Goal: Information Seeking & Learning: Check status

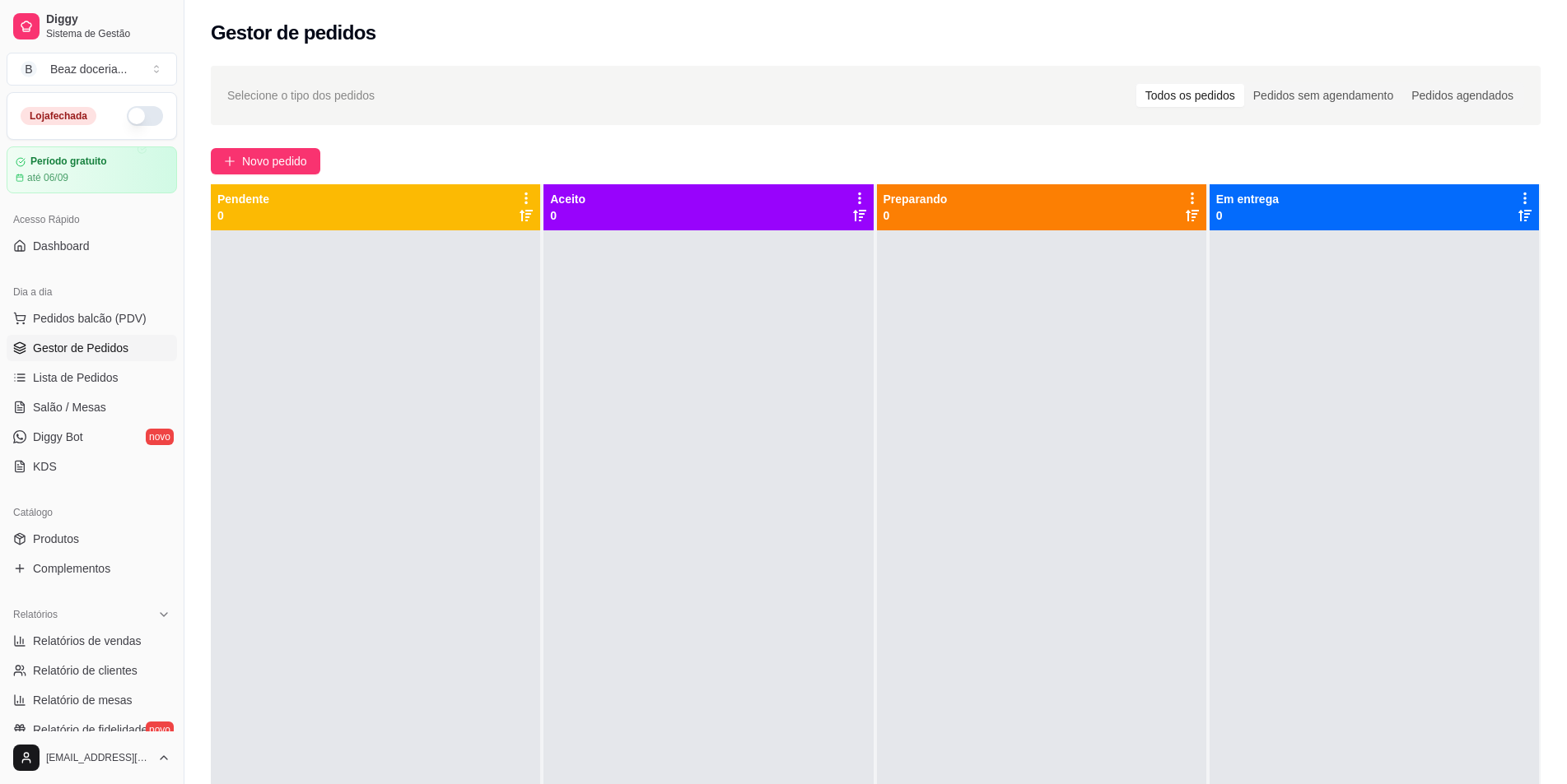
scroll to position [55, 0]
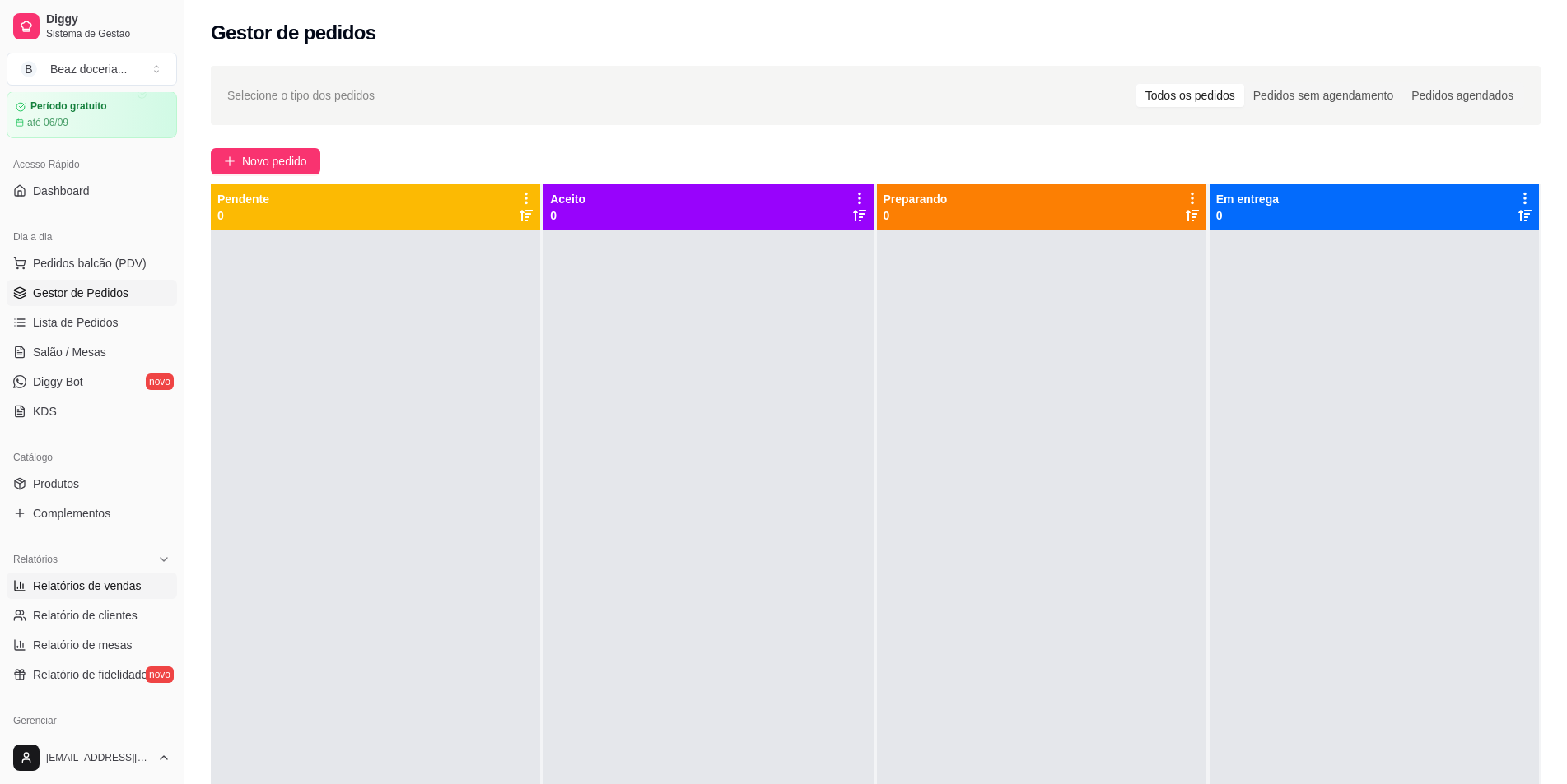
click at [94, 589] on span "Relatórios de vendas" at bounding box center [86, 585] width 109 height 16
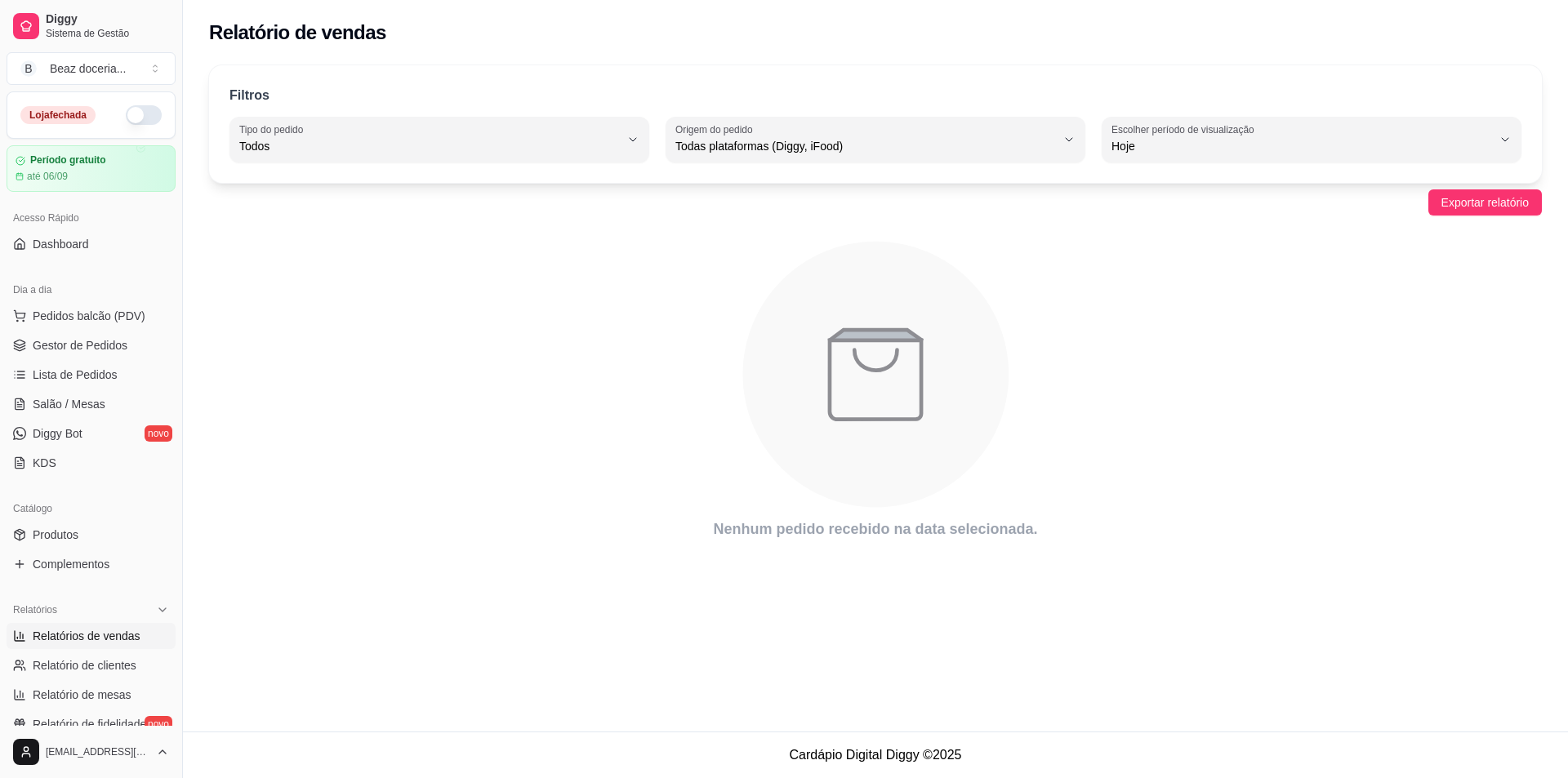
select select "ALL"
select select "0"
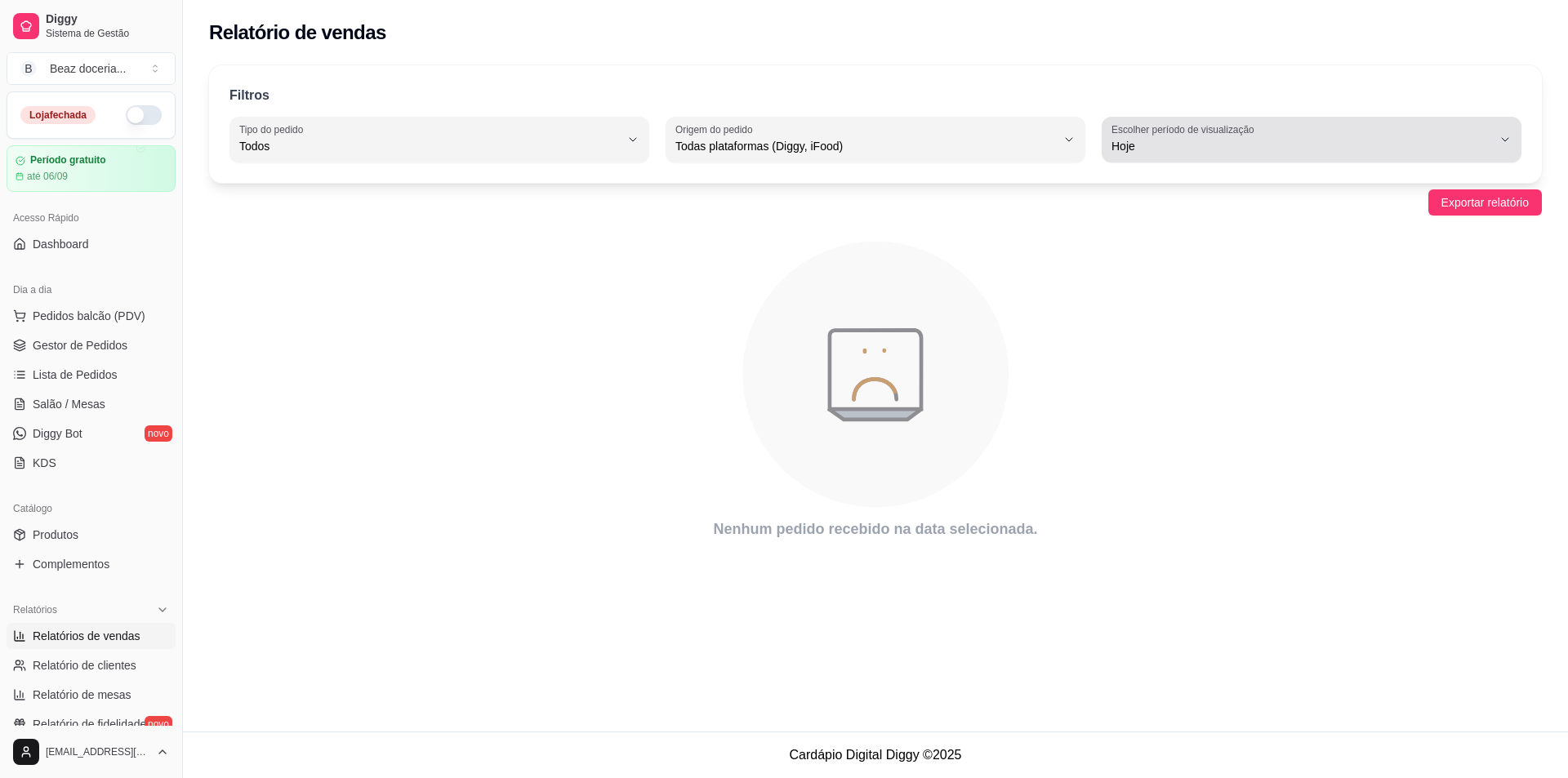
click at [1337, 144] on span "Hoje" at bounding box center [1302, 145] width 381 height 16
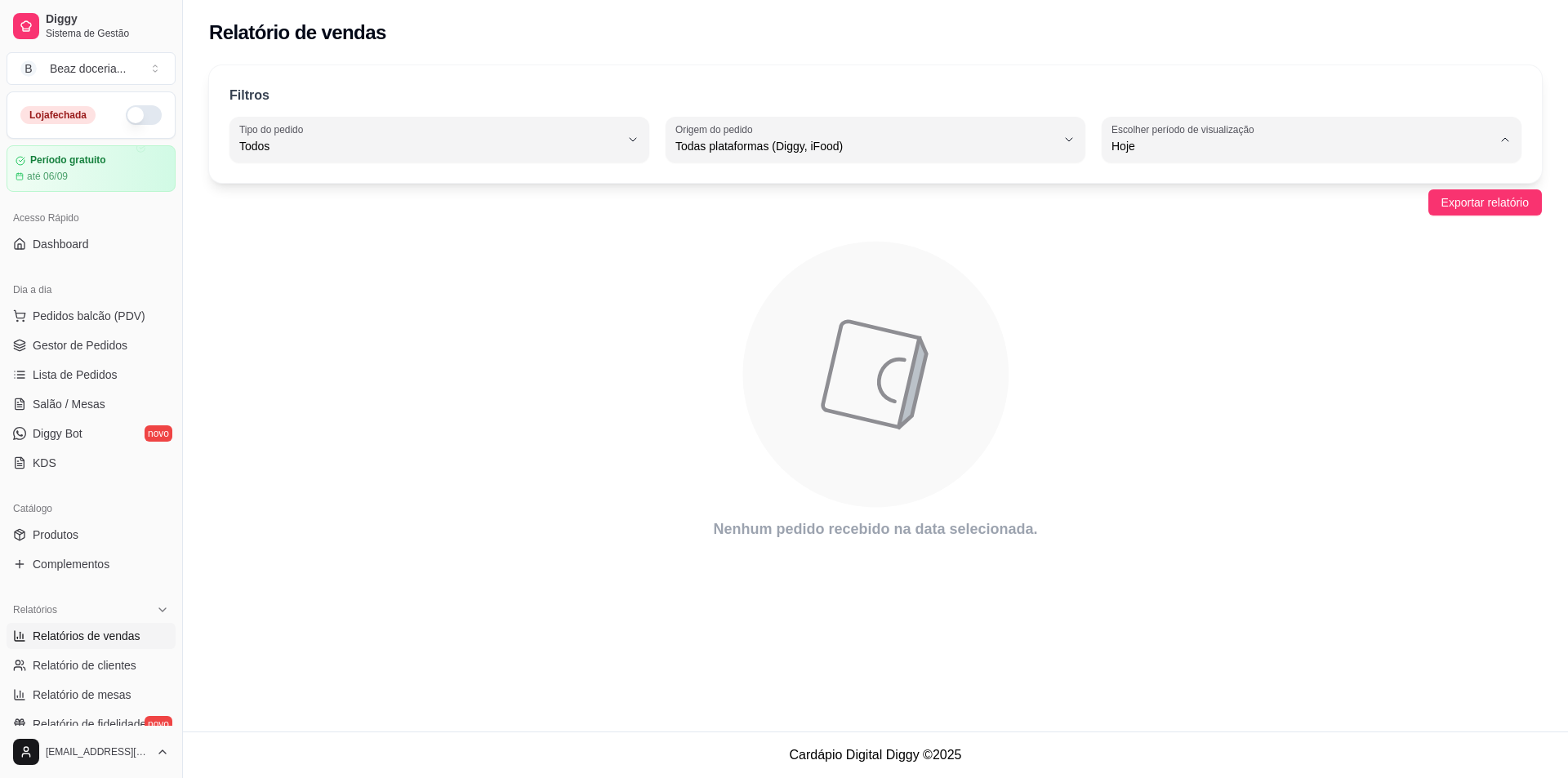
click at [1239, 234] on span "7 dias" at bounding box center [1304, 239] width 363 height 15
type input "7"
select select "7"
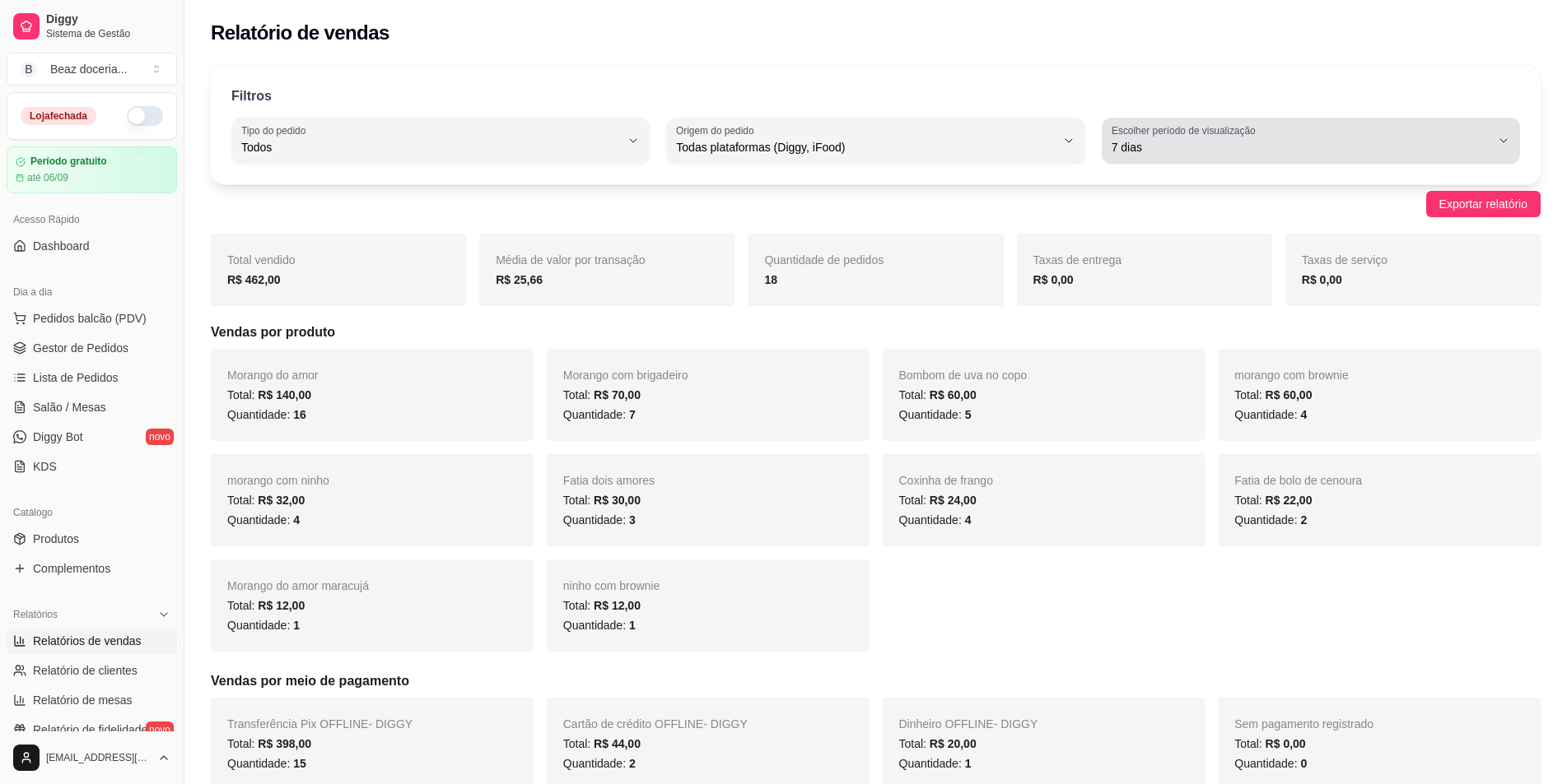
click at [1398, 134] on div "7 dias" at bounding box center [1301, 140] width 378 height 33
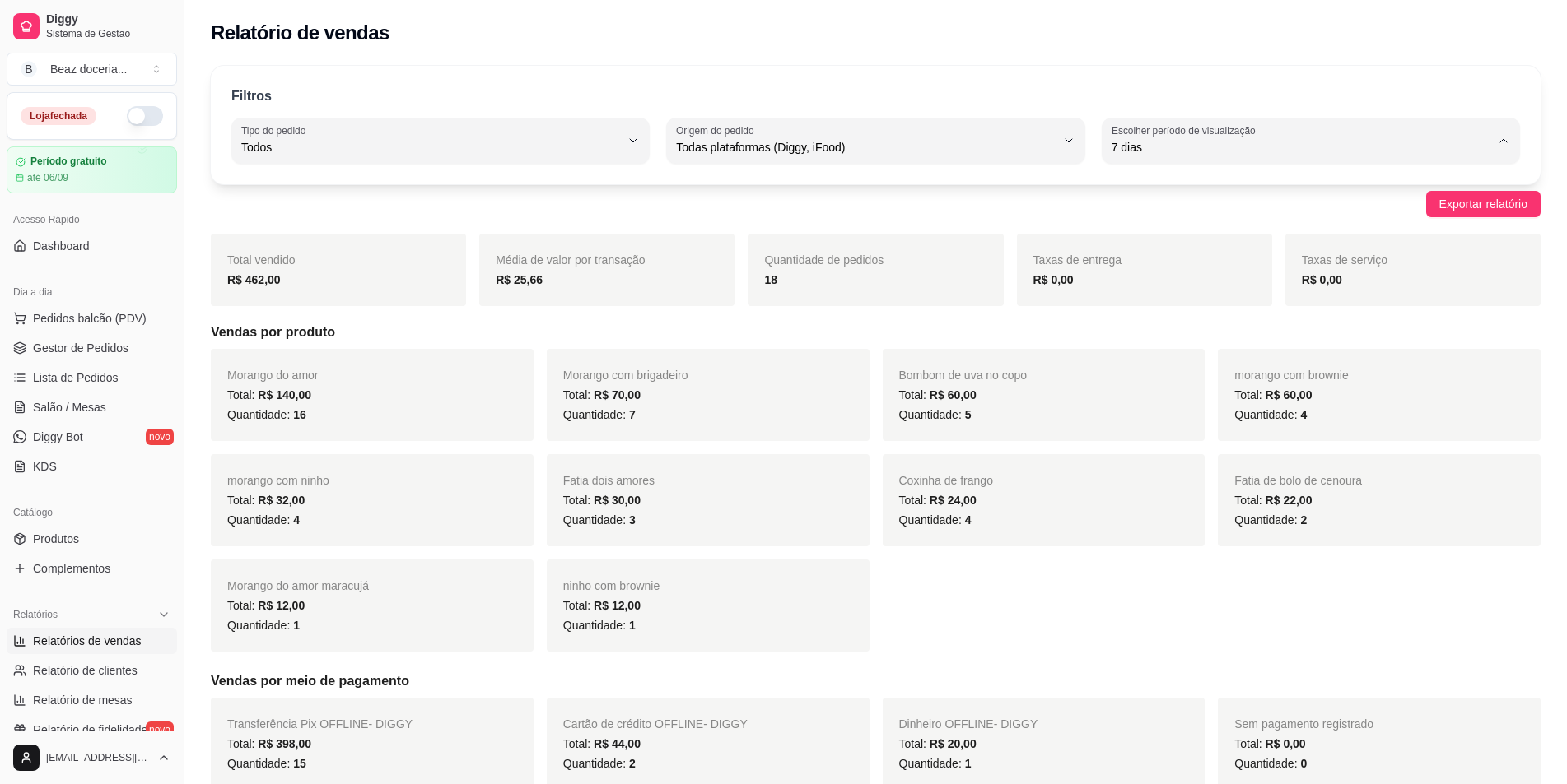
click at [1304, 271] on span "15 dias" at bounding box center [1302, 267] width 360 height 15
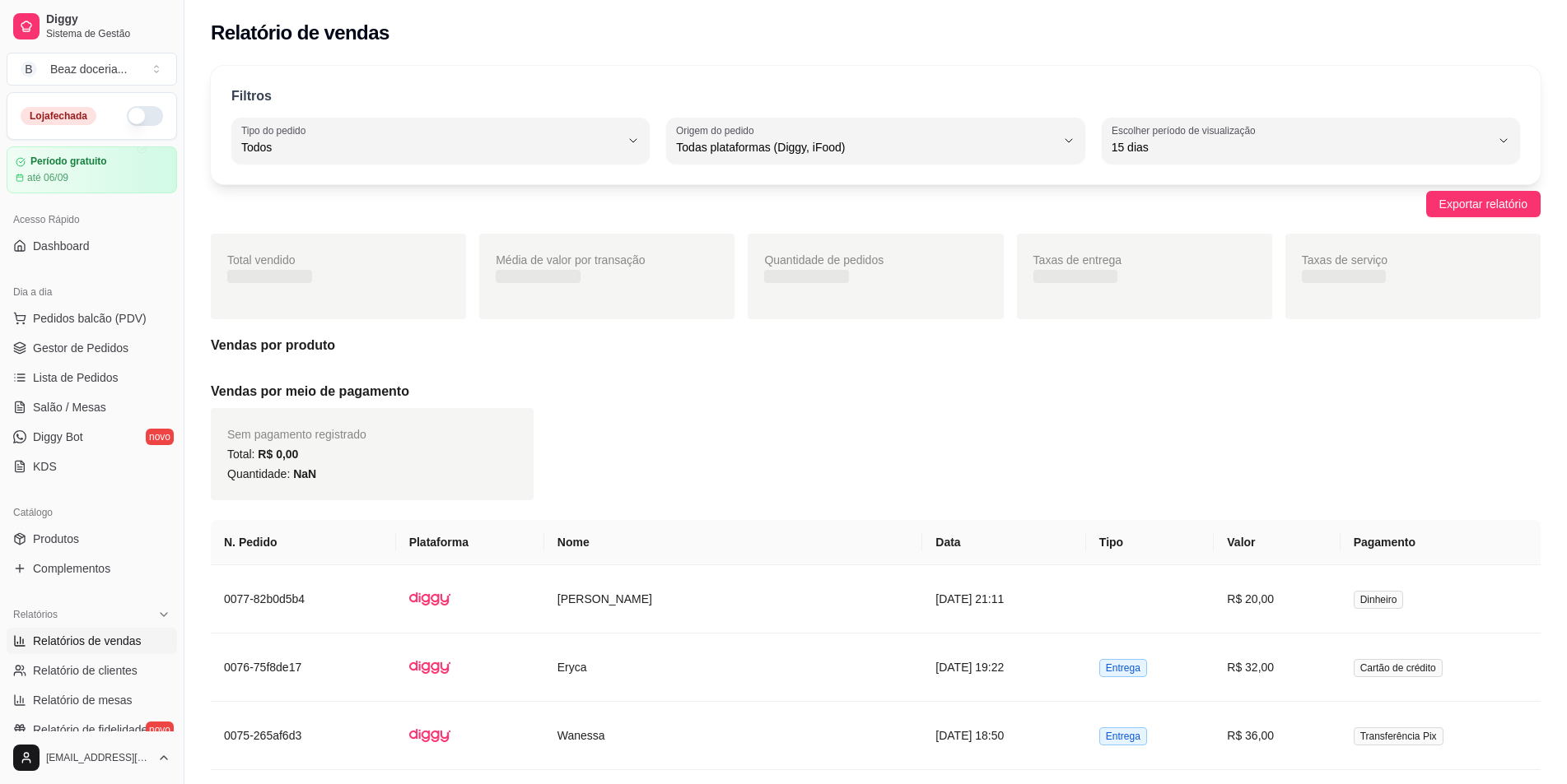
type input "15"
select select "15"
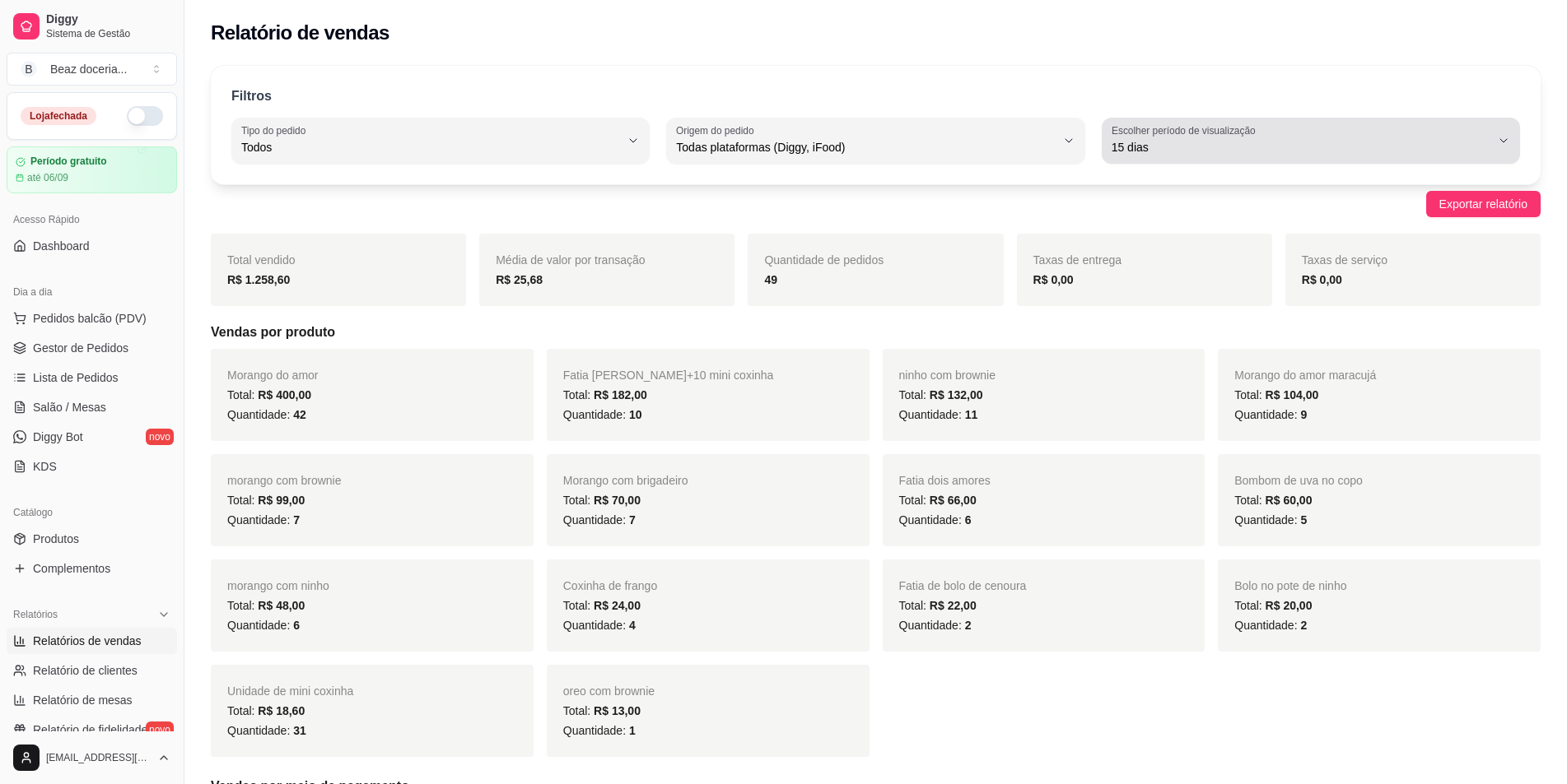
click at [1306, 149] on span "15 dias" at bounding box center [1301, 146] width 378 height 16
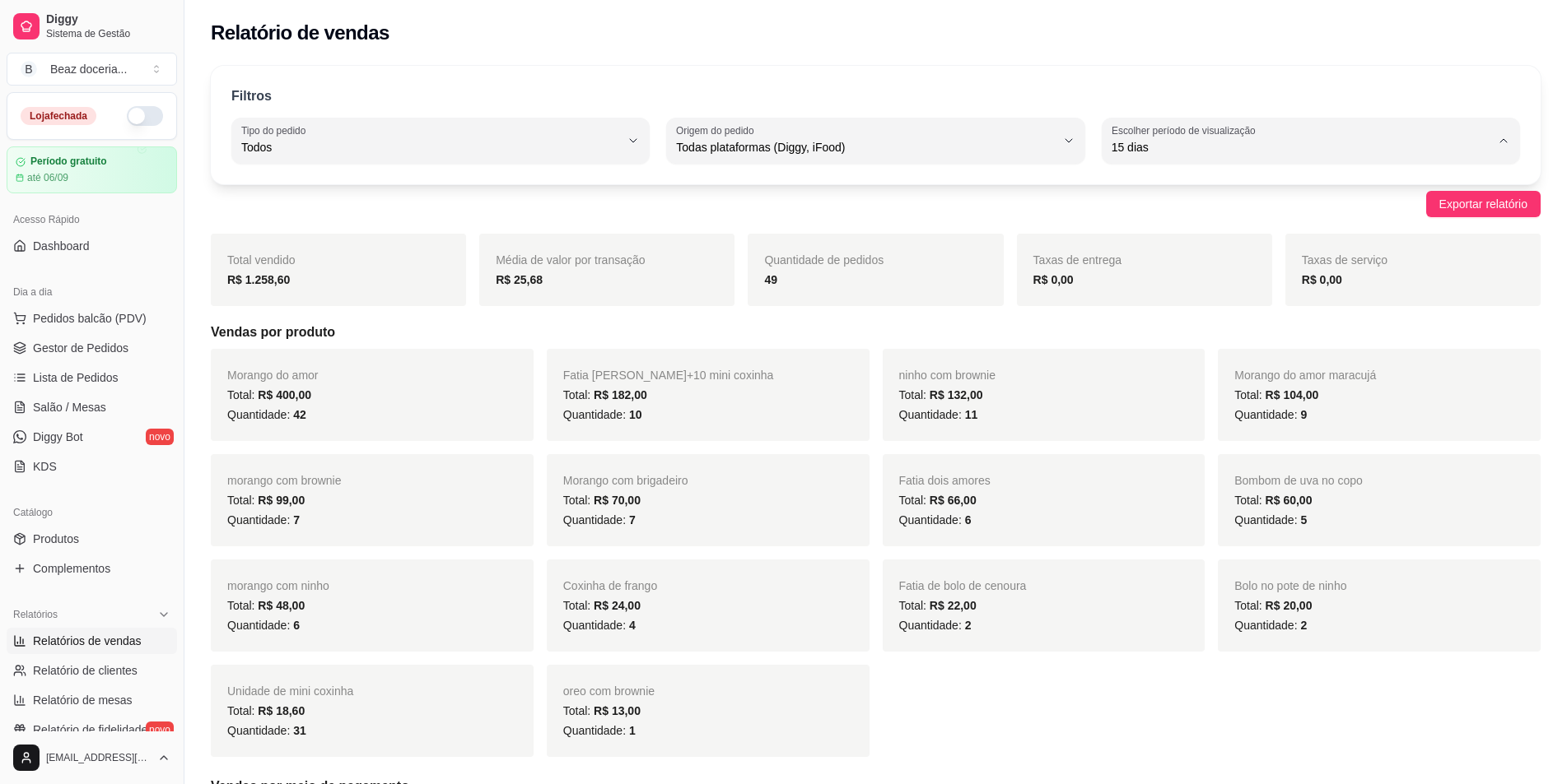
click at [1247, 300] on span "30 dias" at bounding box center [1302, 294] width 360 height 15
type input "30"
select select "30"
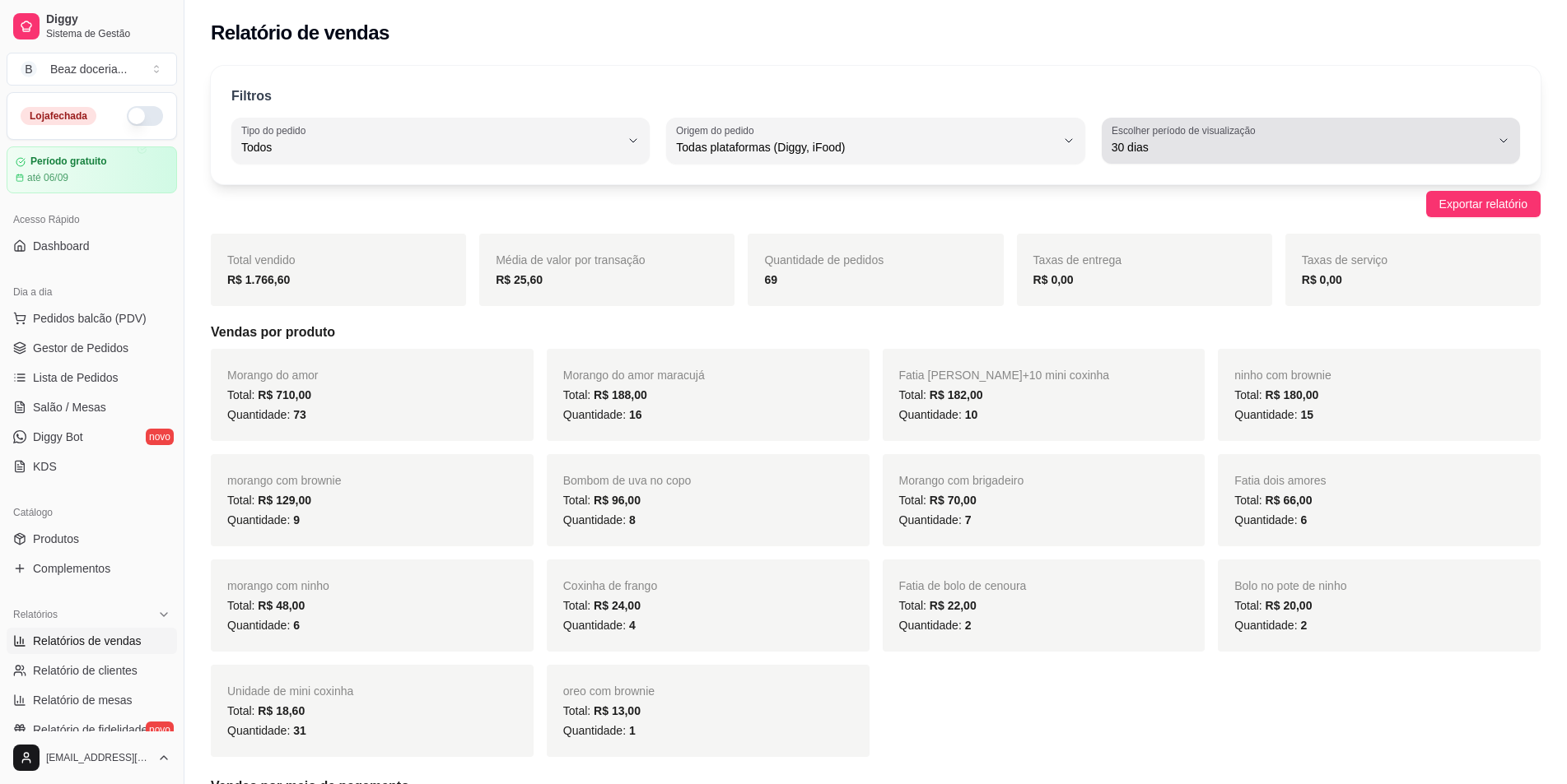
click at [1299, 146] on span "30 dias" at bounding box center [1301, 146] width 378 height 16
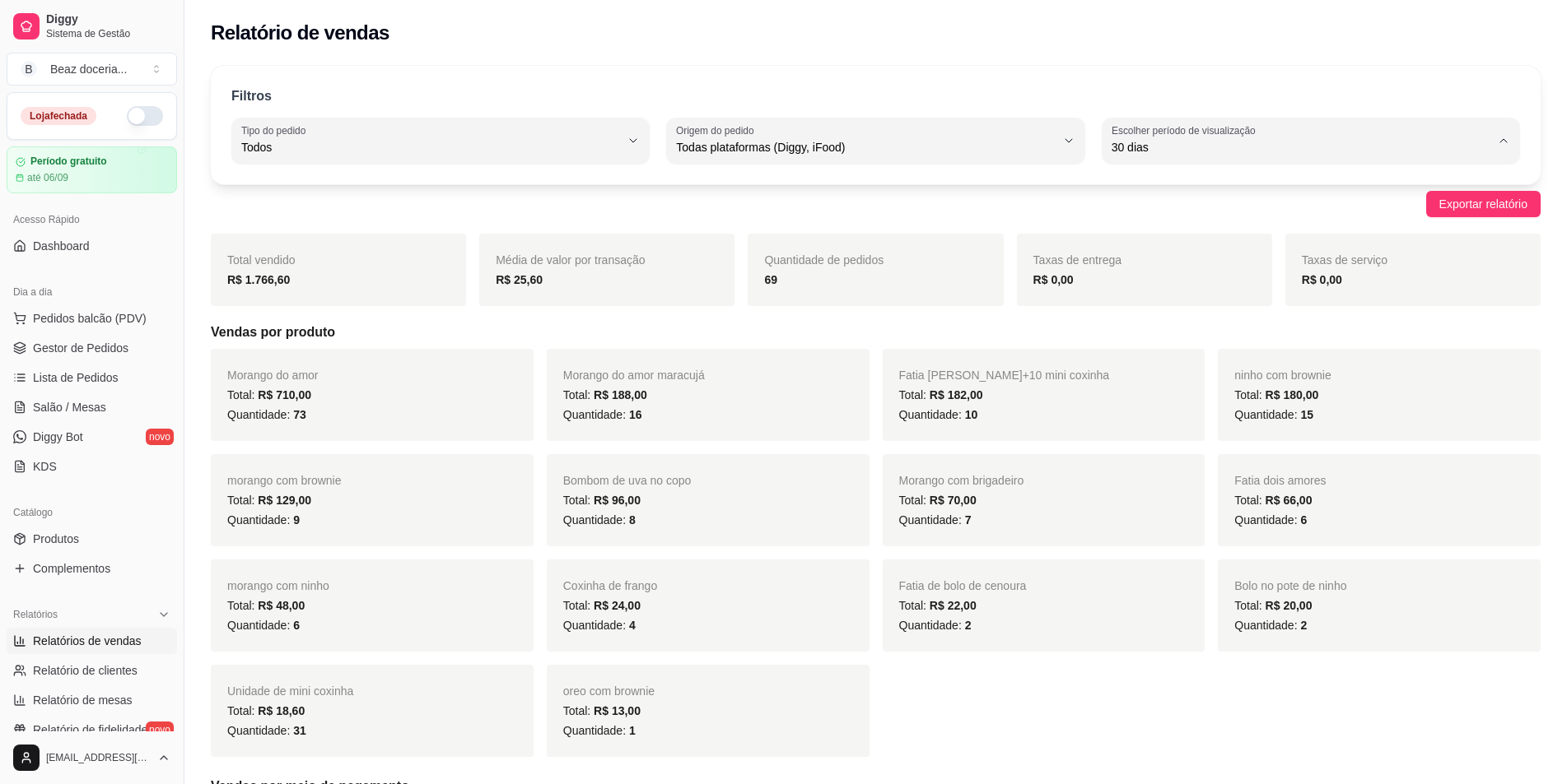
click at [1250, 324] on span "45 dias" at bounding box center [1302, 321] width 360 height 15
type input "45"
select select "45"
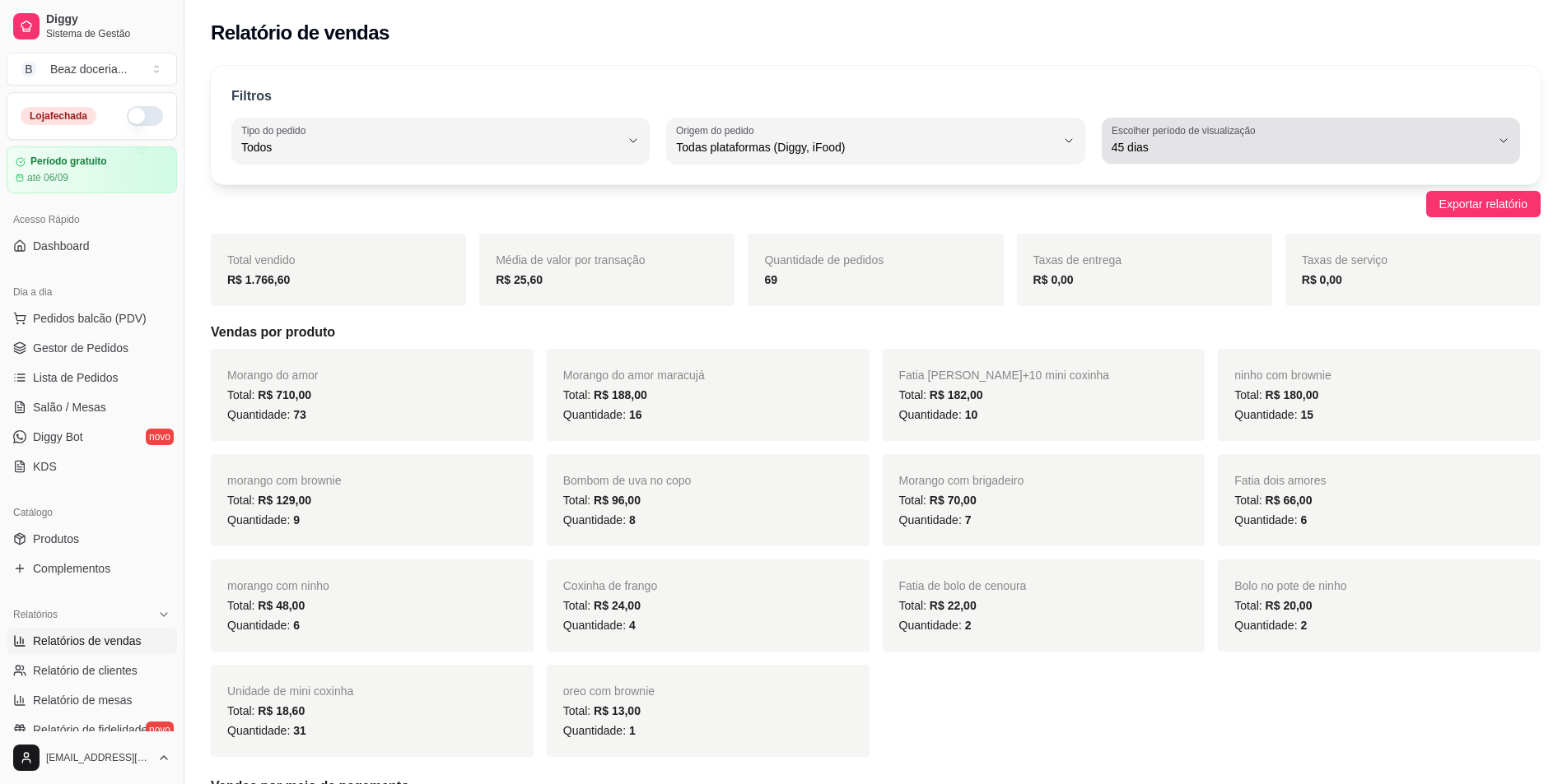
click at [1255, 143] on span "45 dias" at bounding box center [1301, 146] width 378 height 16
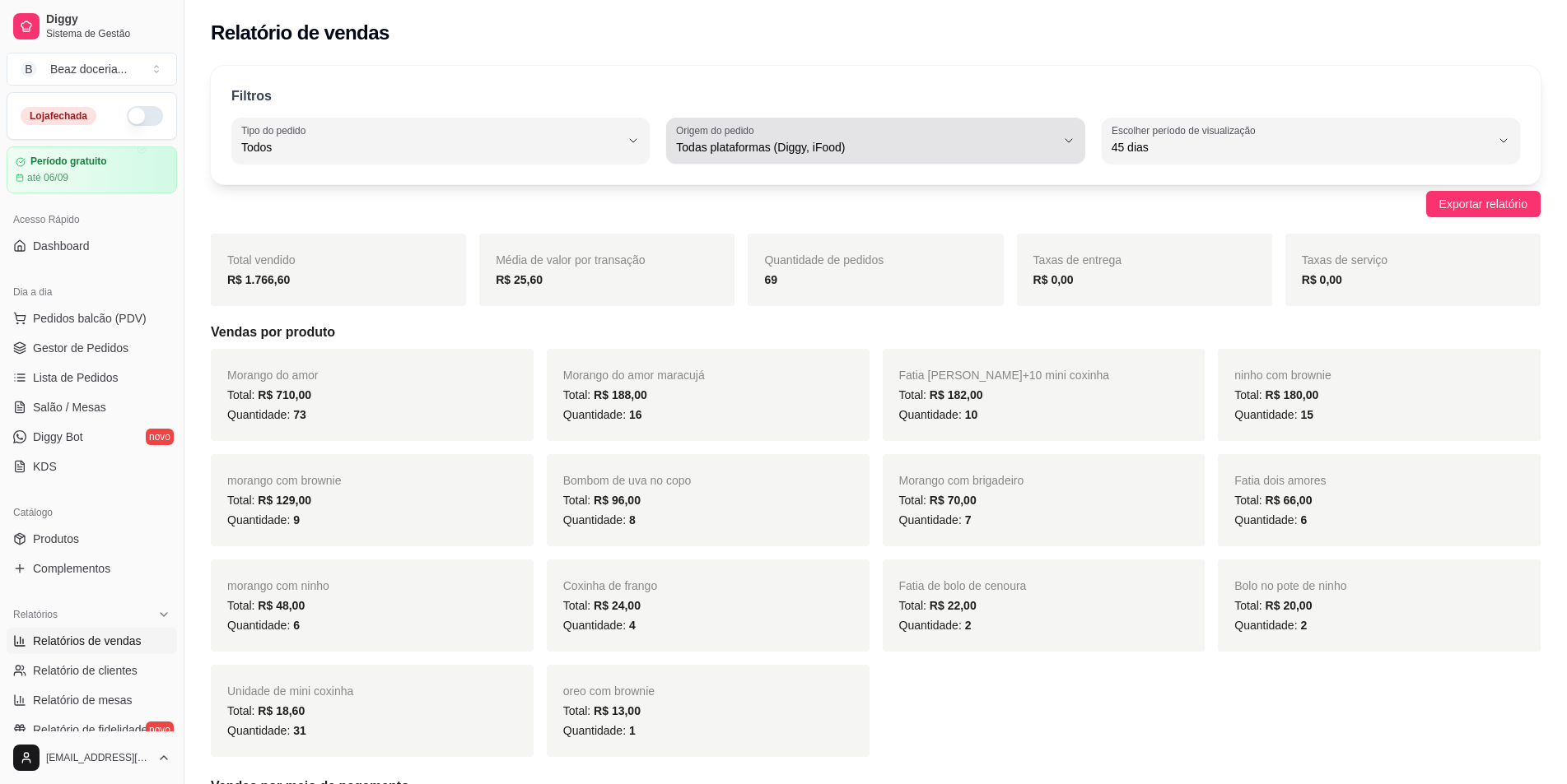
click at [772, 156] on div "Todas plataformas (Diggy, iFood)" at bounding box center [865, 140] width 378 height 33
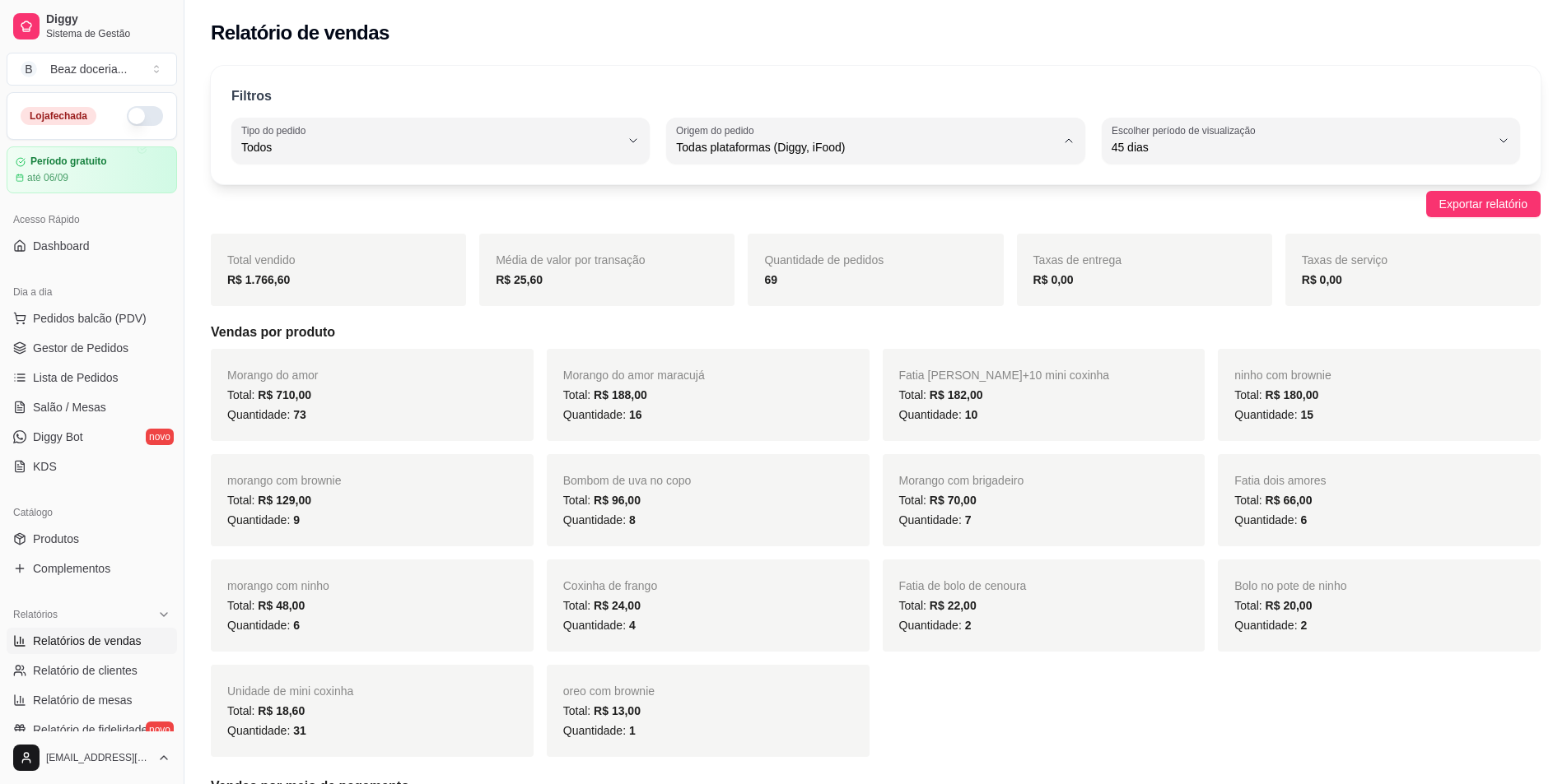
click at [772, 239] on span "iFood" at bounding box center [867, 241] width 360 height 15
type input "IFOOD"
select select "IFOOD"
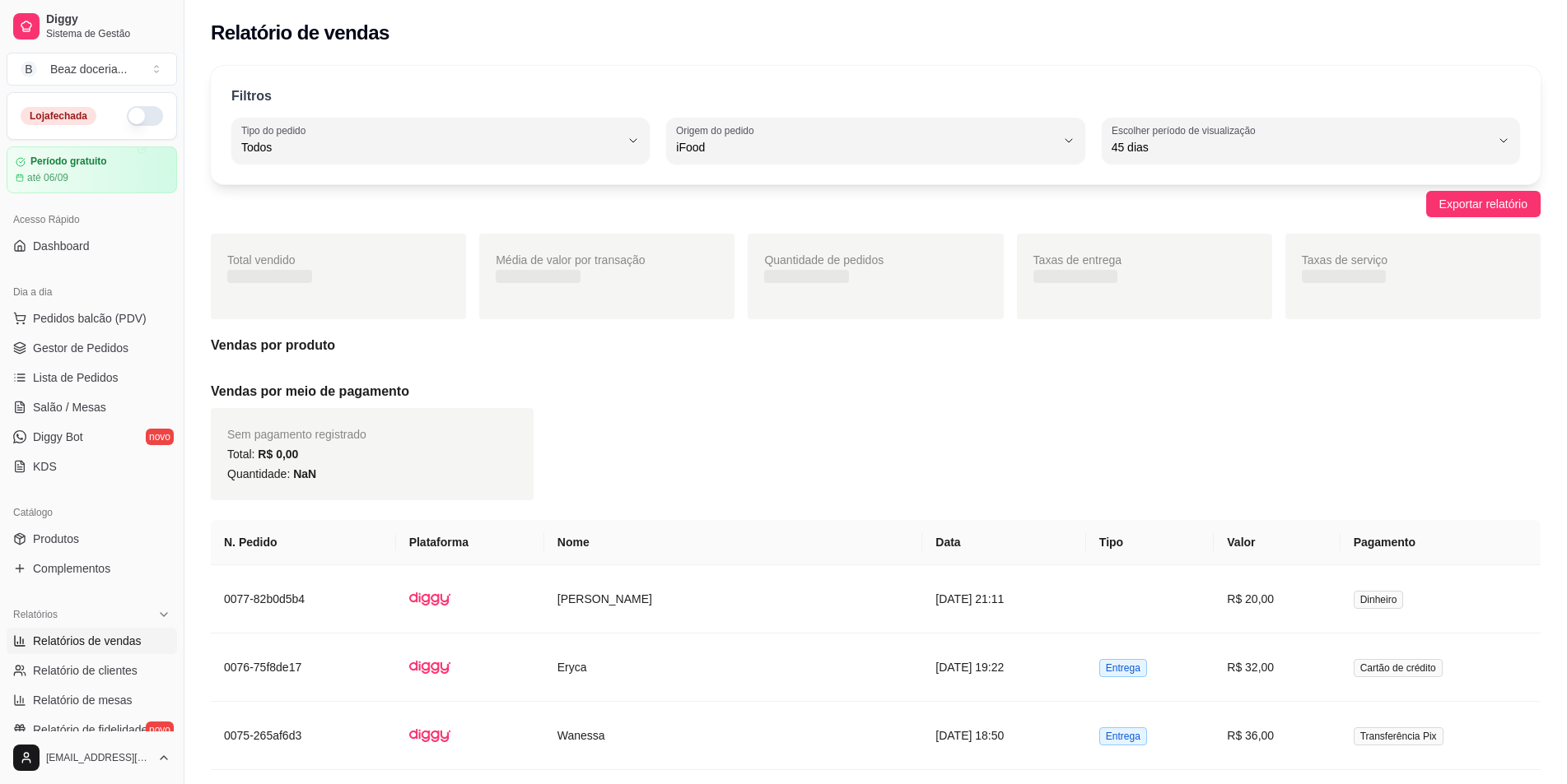
scroll to position [15, 0]
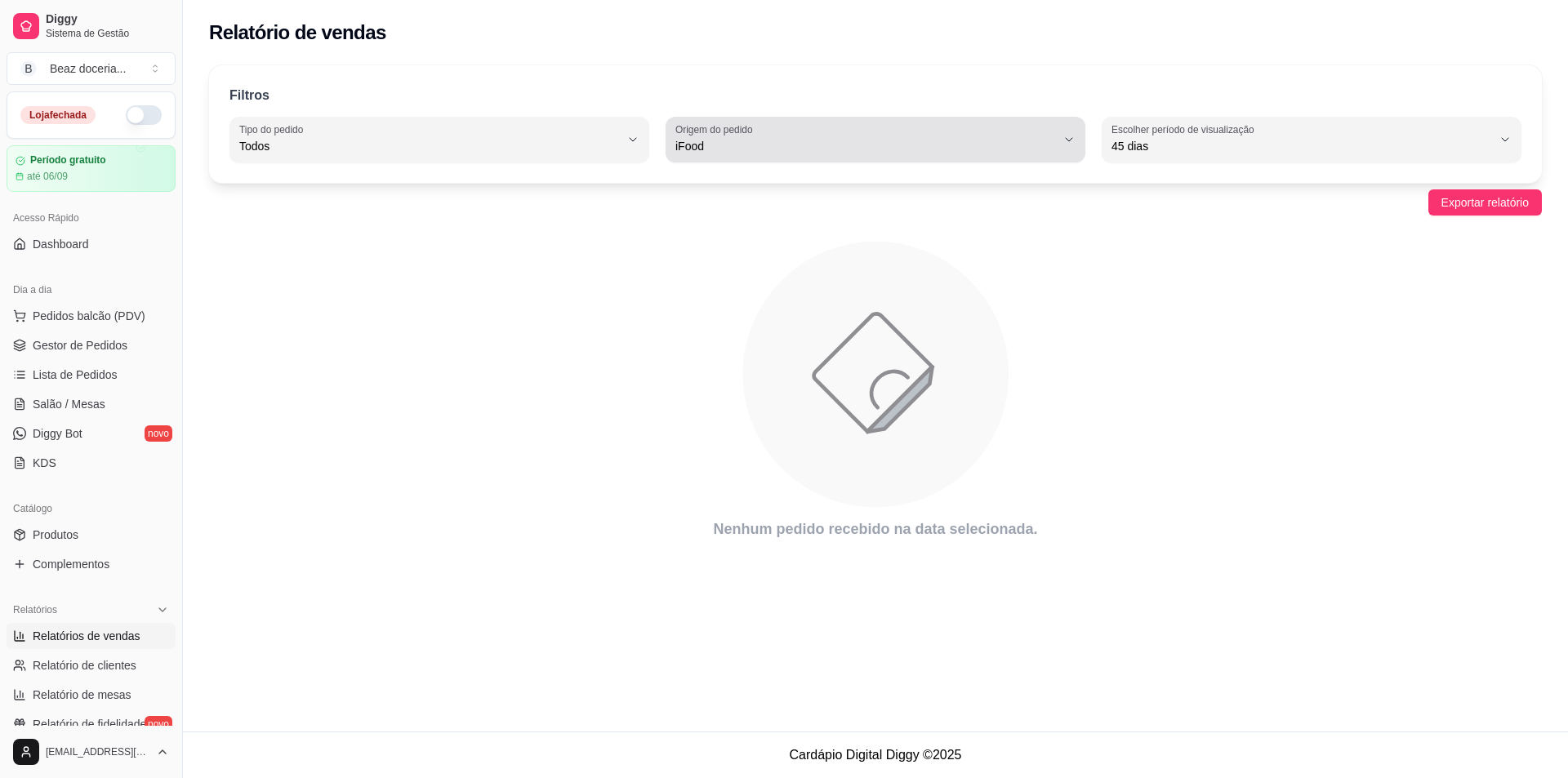
click at [815, 133] on div "iFood" at bounding box center [866, 139] width 381 height 32
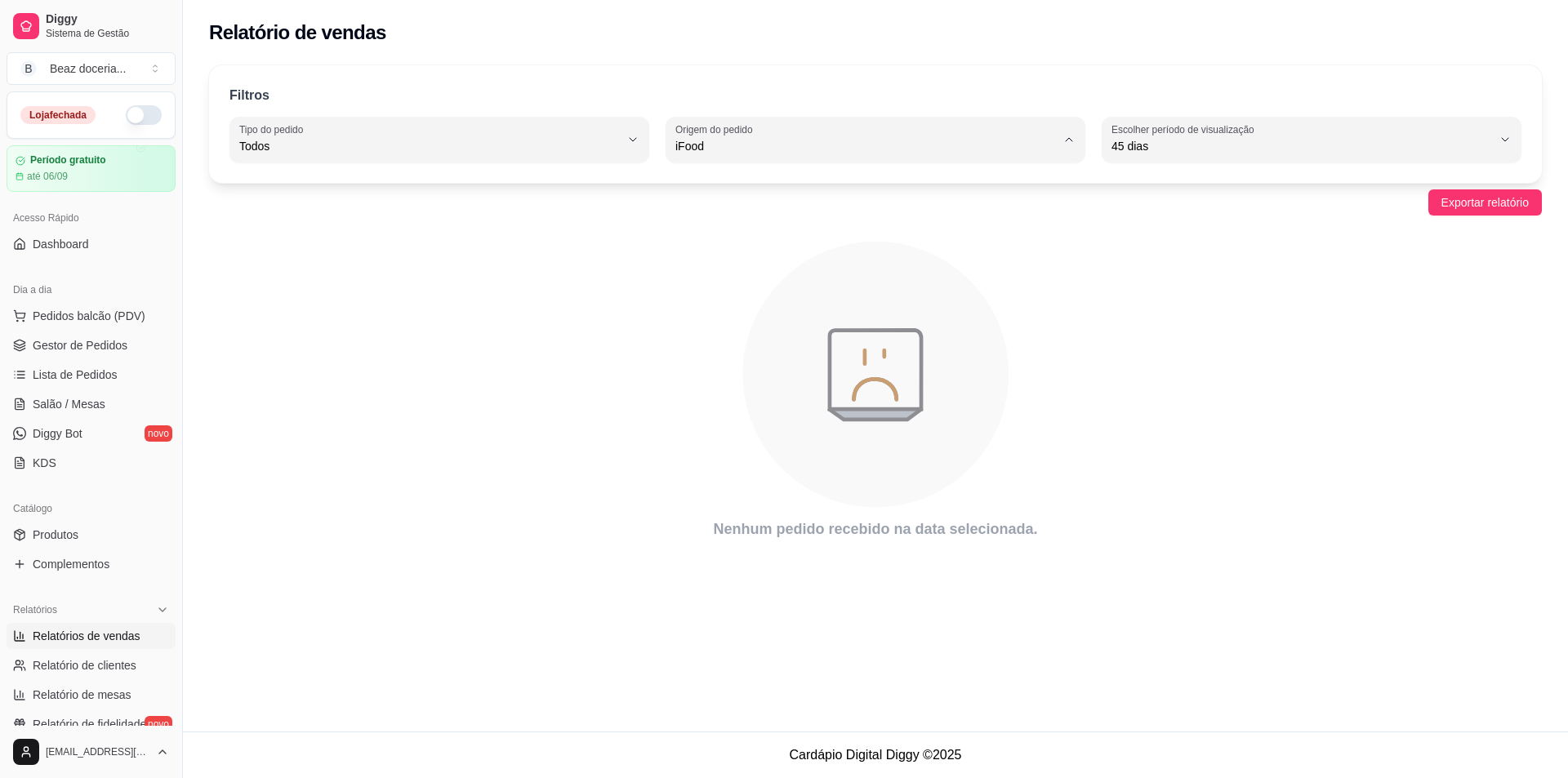
click at [789, 211] on span "Diggy" at bounding box center [868, 211] width 363 height 15
type input "DIGGY"
select select "DIGGY"
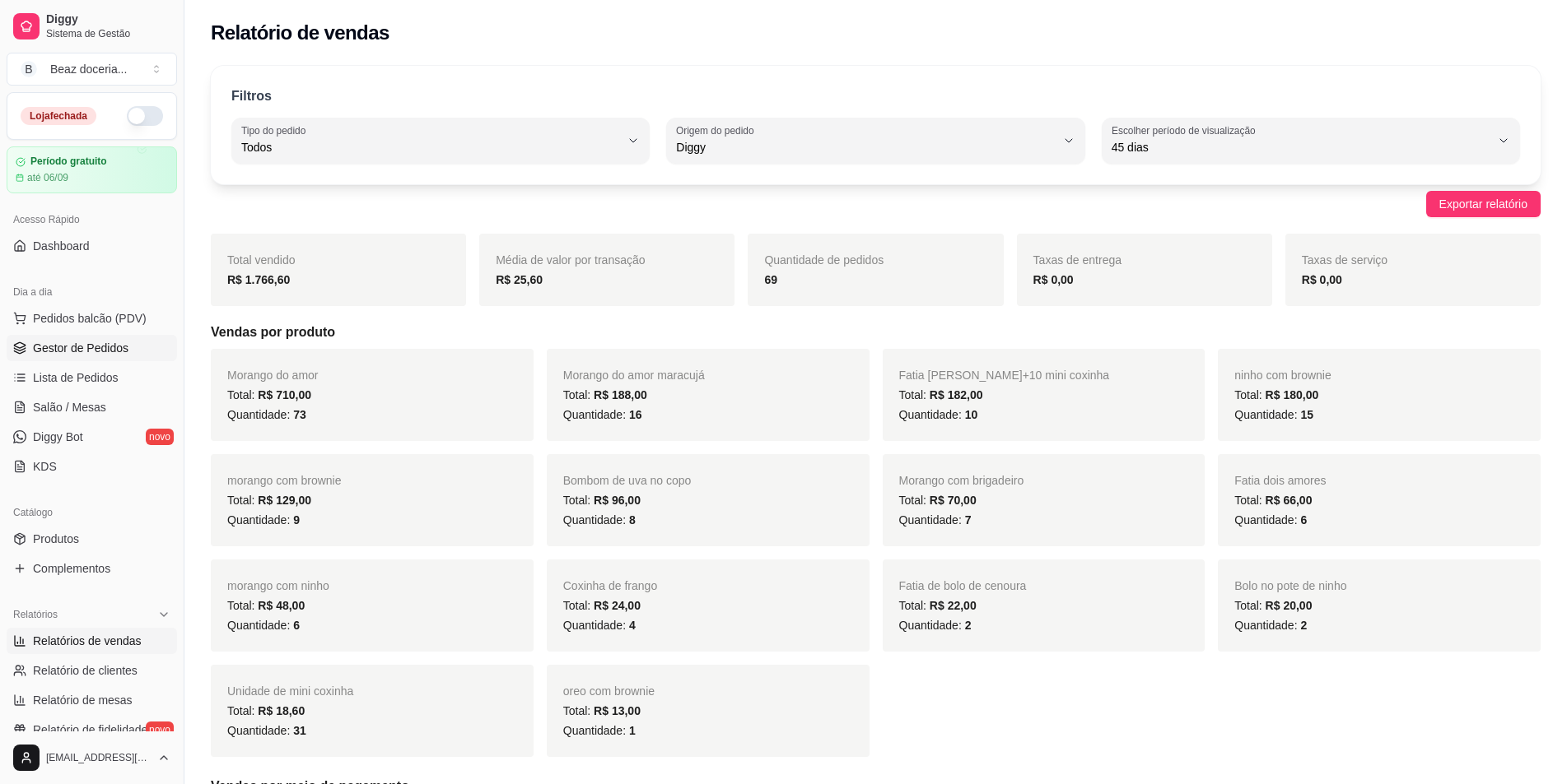
click at [128, 346] on link "Gestor de Pedidos" at bounding box center [92, 347] width 170 height 27
